Goal: Information Seeking & Learning: Learn about a topic

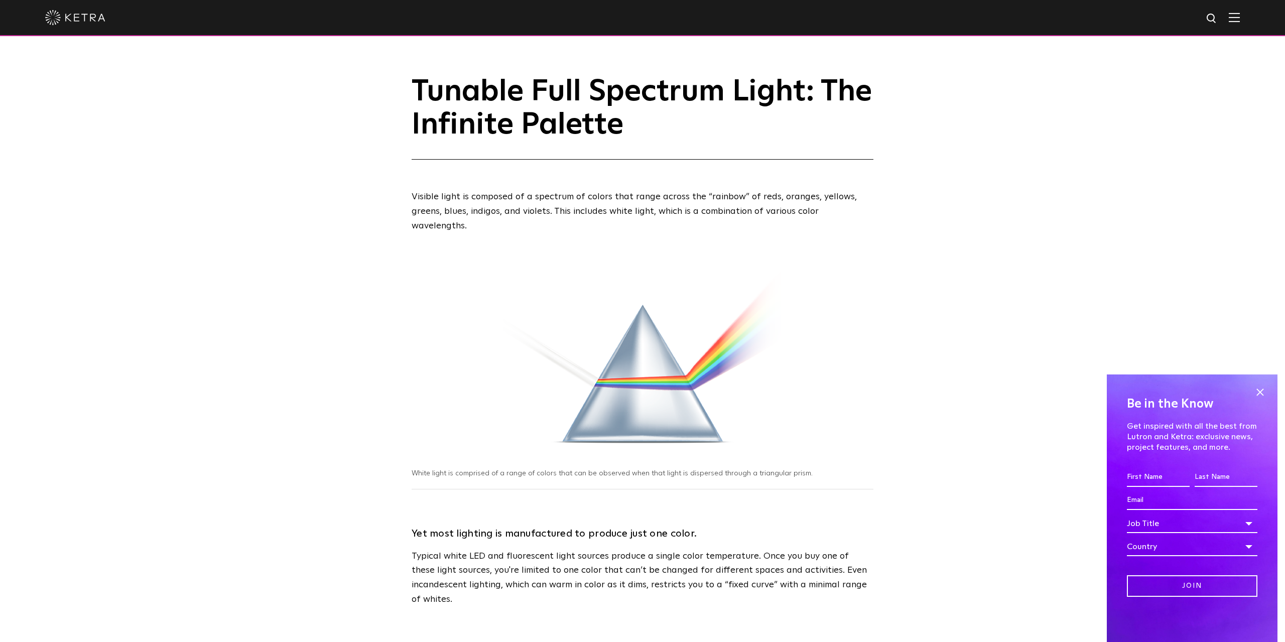
click at [92, 17] on img at bounding box center [75, 17] width 60 height 15
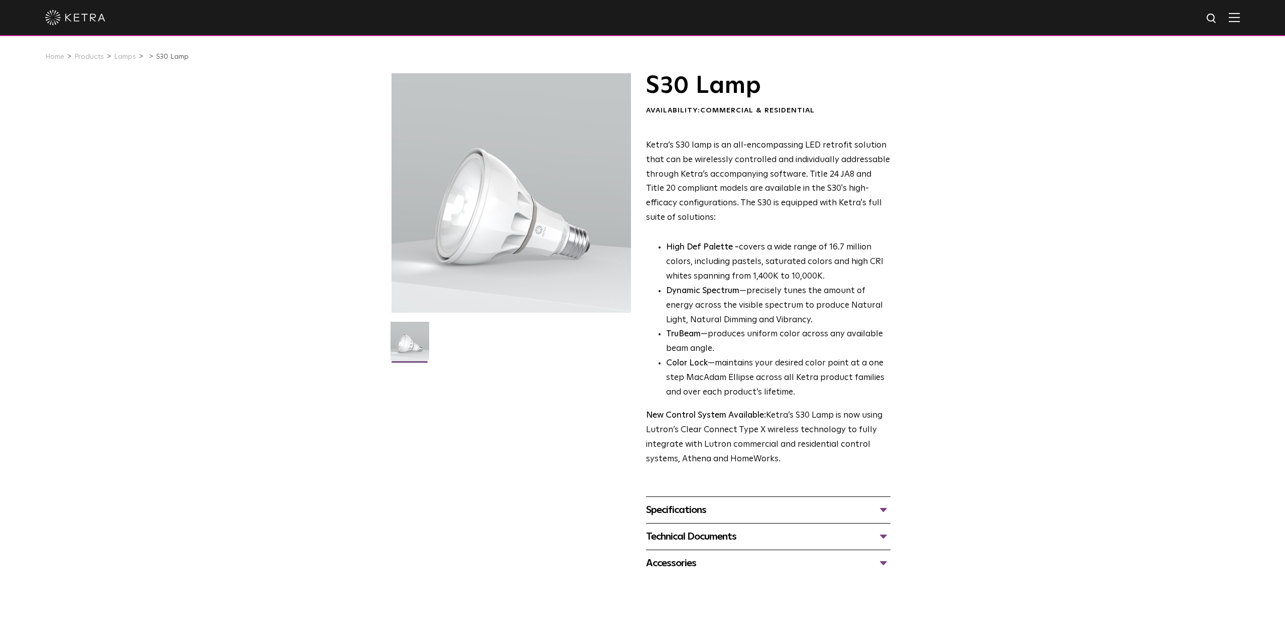
click at [699, 515] on div "Specifications" at bounding box center [768, 510] width 244 height 16
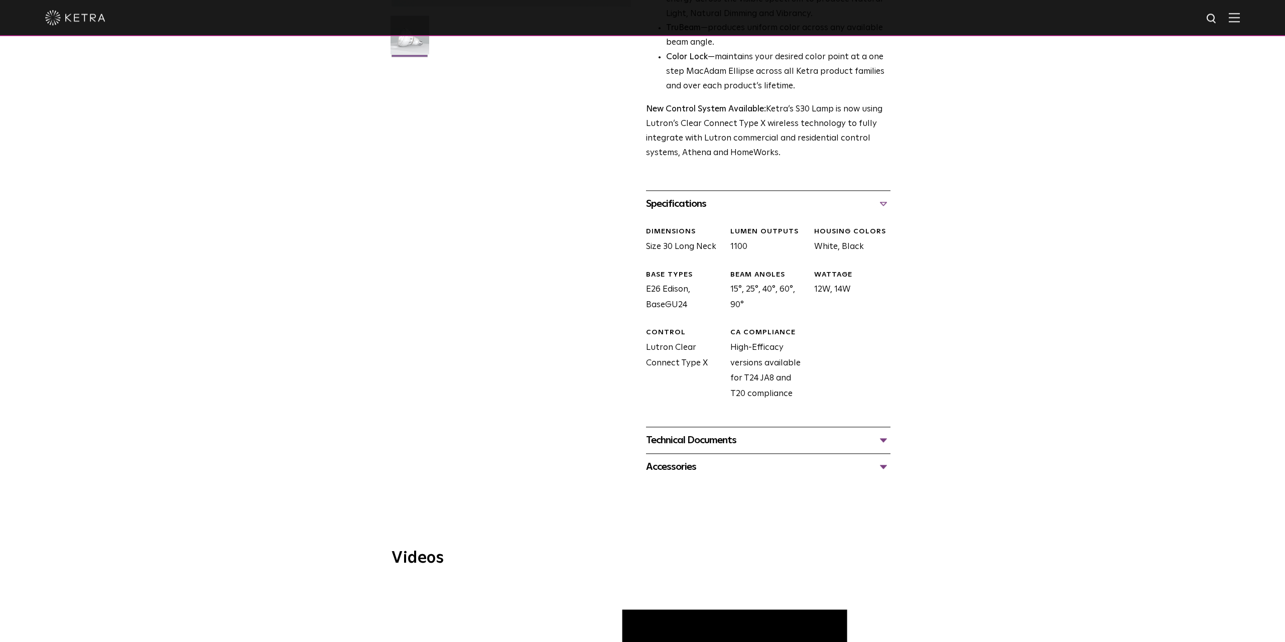
scroll to position [307, 0]
click at [745, 440] on div "Technical Documents" at bounding box center [768, 439] width 244 height 16
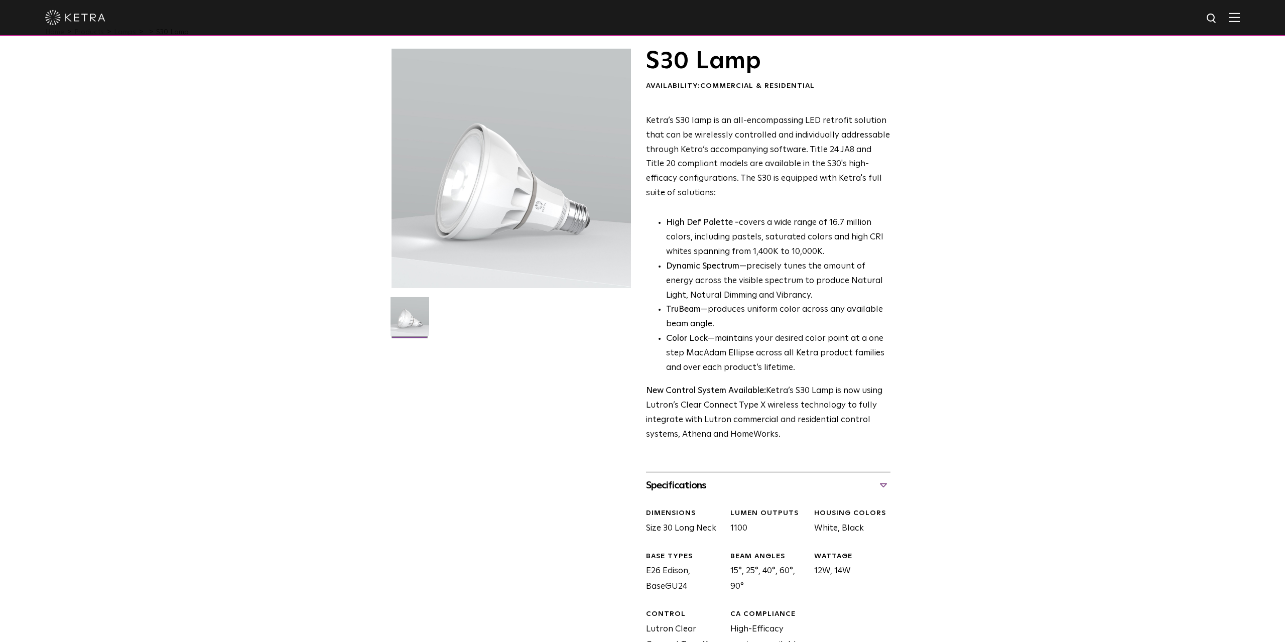
scroll to position [0, 0]
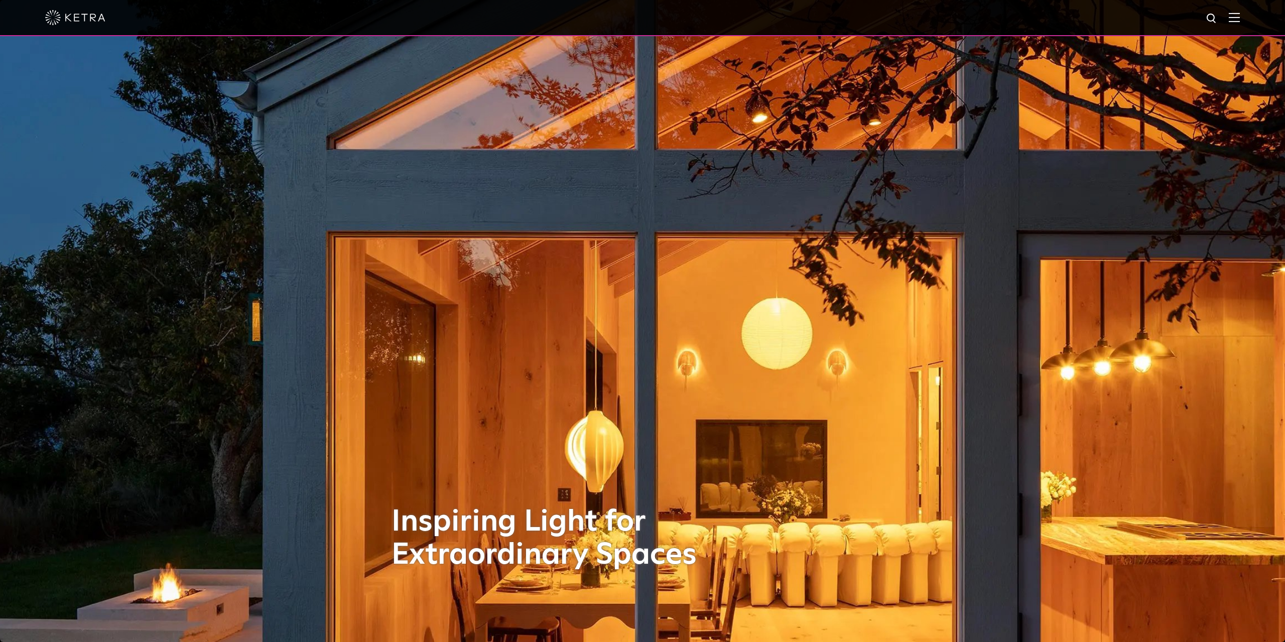
click at [1229, 16] on img at bounding box center [1234, 18] width 11 height 10
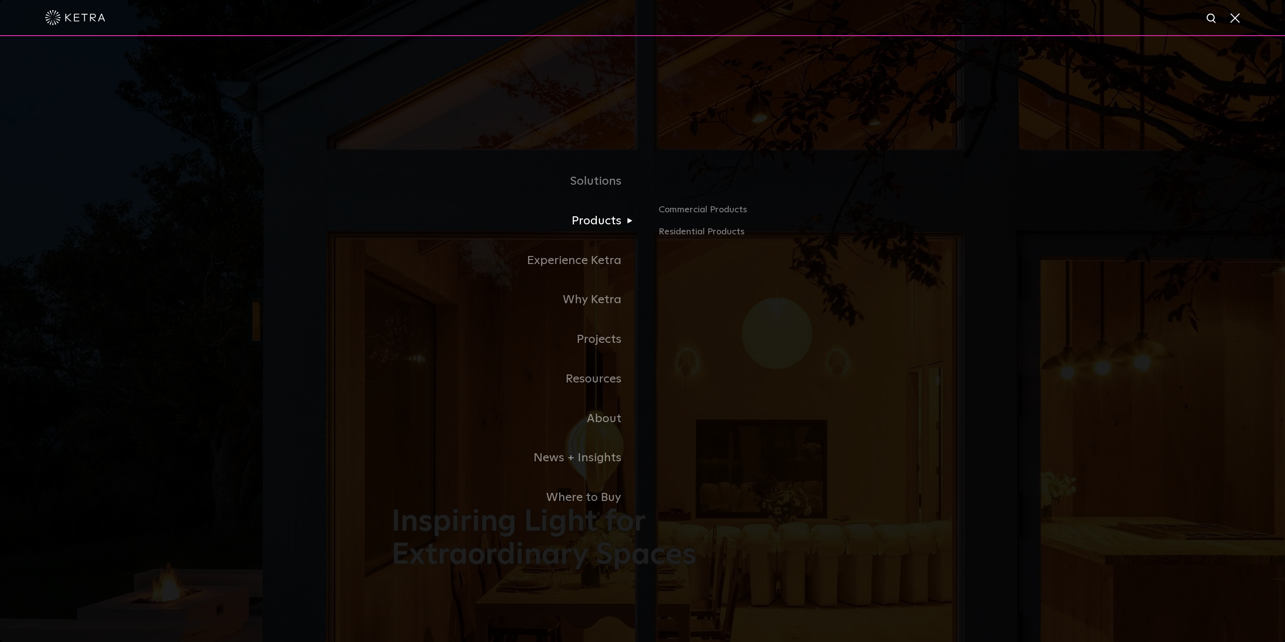
click at [582, 224] on link "Products" at bounding box center [516, 221] width 251 height 40
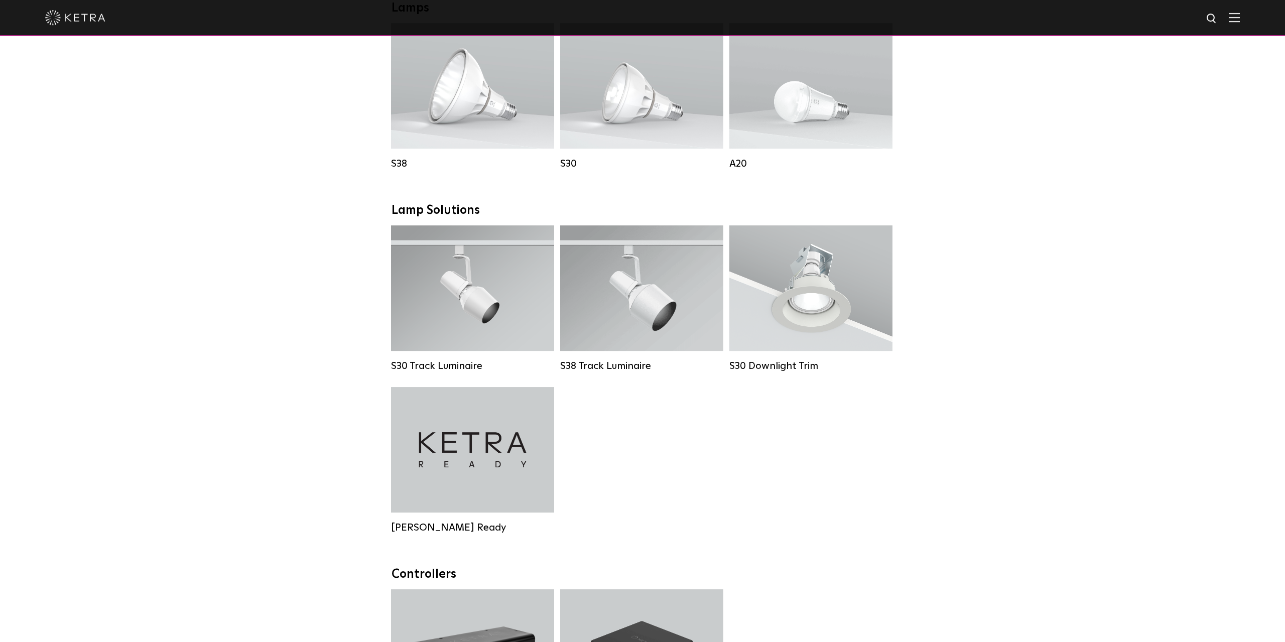
scroll to position [717, 0]
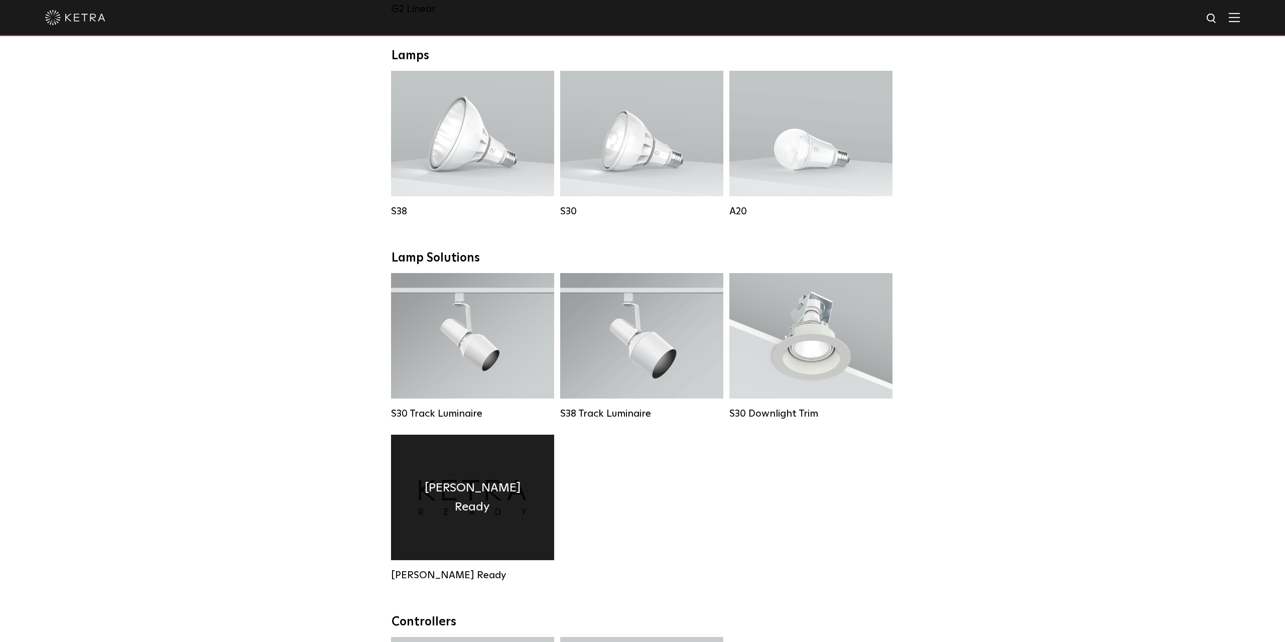
click at [507, 502] on div "Ketra Ready" at bounding box center [472, 497] width 163 height 125
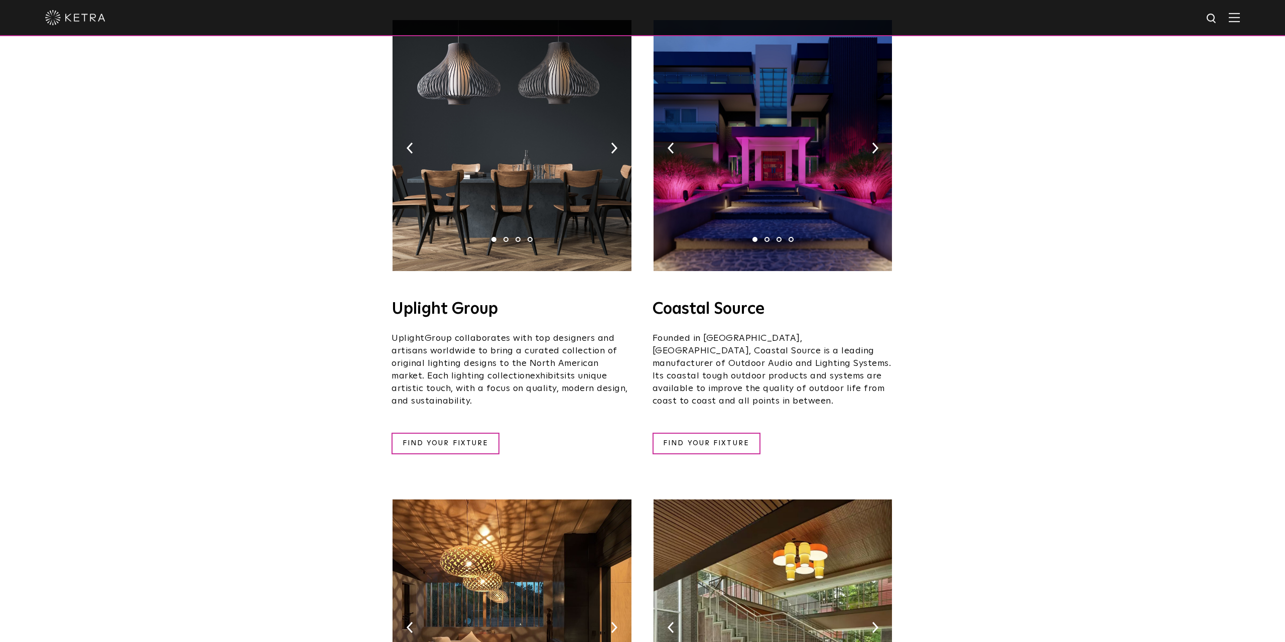
scroll to position [154, 0]
